Goal: Task Accomplishment & Management: Manage account settings

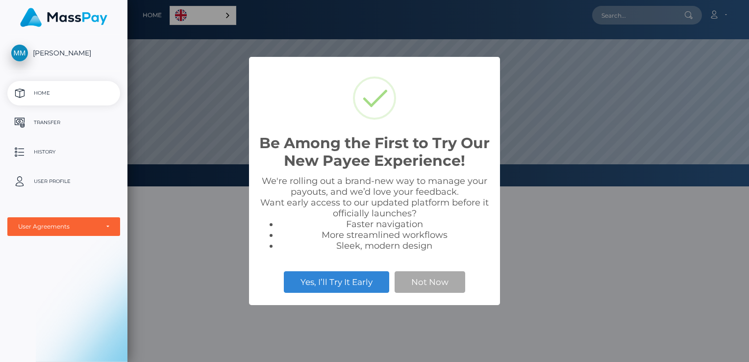
scroll to position [186, 621]
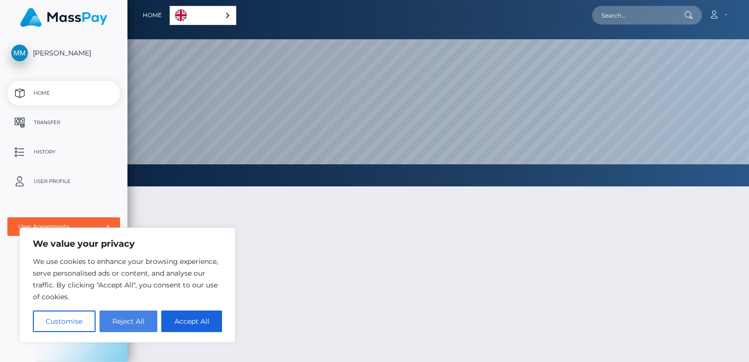
click at [143, 322] on button "Reject All" at bounding box center [128, 321] width 58 height 22
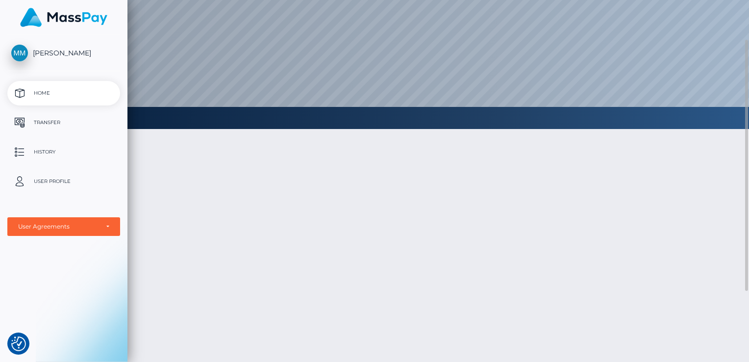
scroll to position [0, 0]
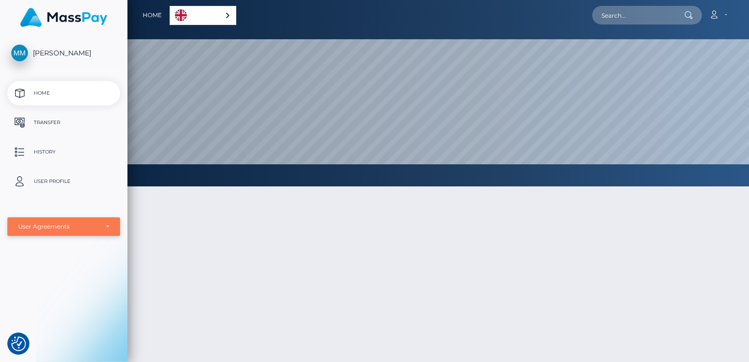
click at [110, 228] on div "User Agreements" at bounding box center [63, 226] width 113 height 19
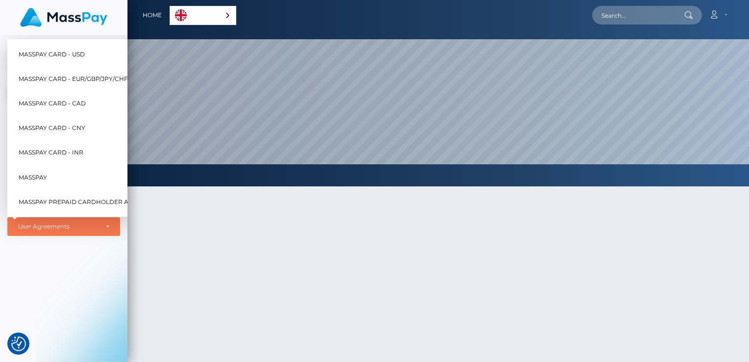
click at [64, 73] on span "MassPay Card - EUR/GBP/JPY/CHF/AUD" at bounding box center [81, 79] width 124 height 13
select select "2"
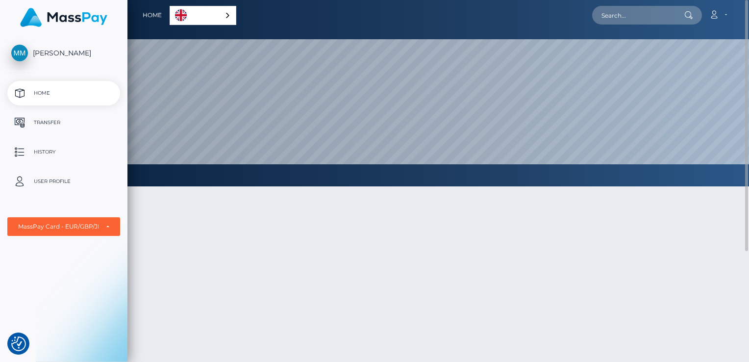
click at [148, 222] on div at bounding box center [437, 321] width 621 height 301
click at [66, 178] on p "User Profile" at bounding box center [63, 181] width 105 height 15
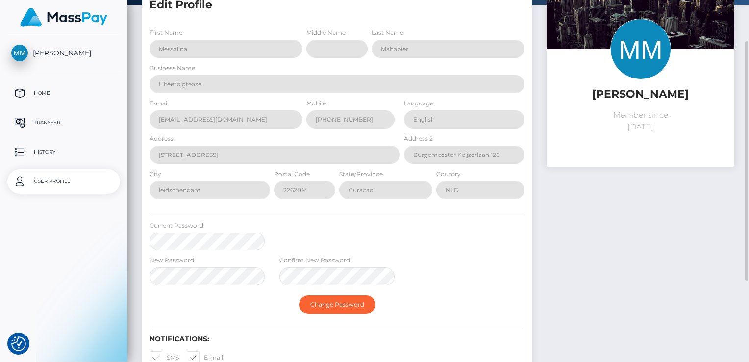
scroll to position [62, 0]
select select
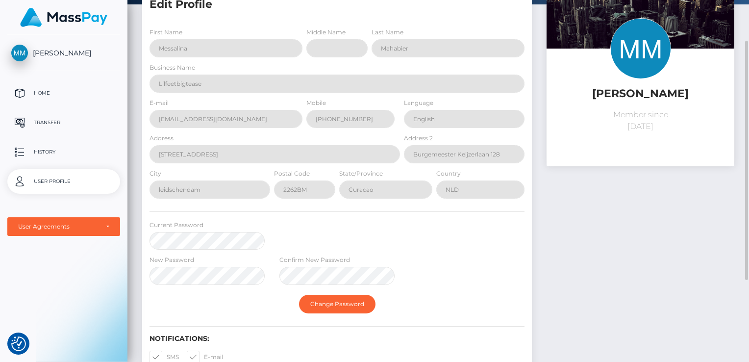
click at [342, 224] on form "First Name Messalina Middle Name Last Name [PERSON_NAME] Business Name Lilfeetb…" at bounding box center [336, 173] width 375 height 292
click at [342, 224] on div "Current Password" at bounding box center [337, 237] width 390 height 35
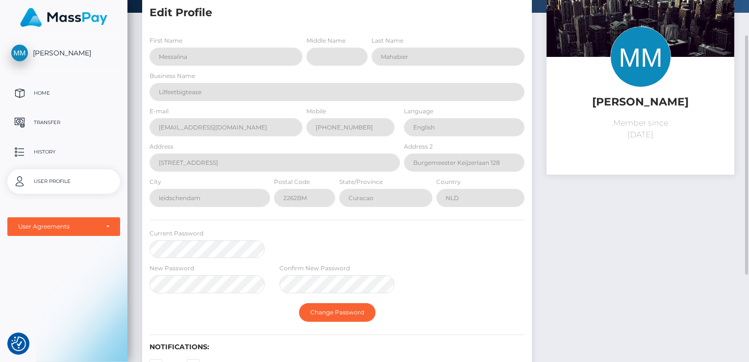
scroll to position [0, 0]
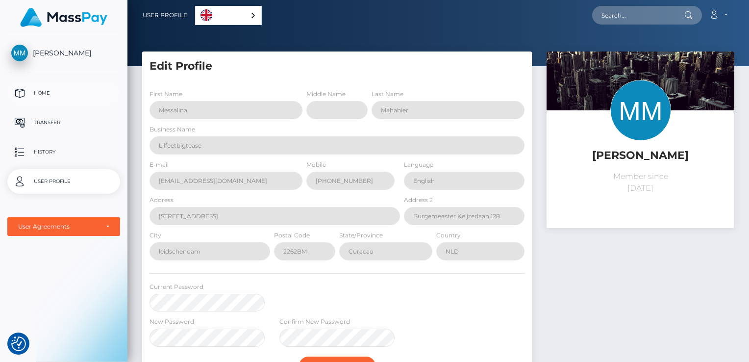
click at [36, 92] on p "Home" at bounding box center [63, 93] width 105 height 15
